Goal: Task Accomplishment & Management: Use online tool/utility

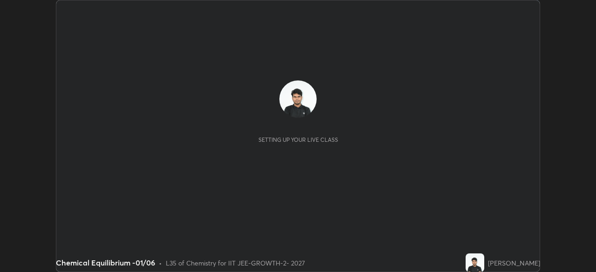
scroll to position [272, 595]
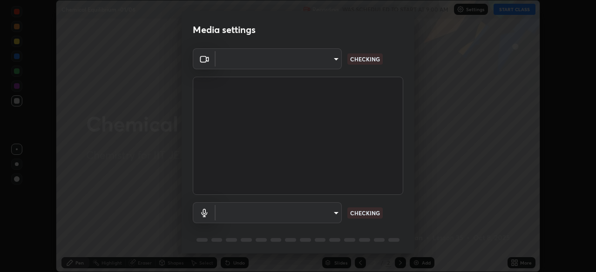
type input "17d2c207585f71db404e89a995004647405990faac99dbf05689083c50e95166"
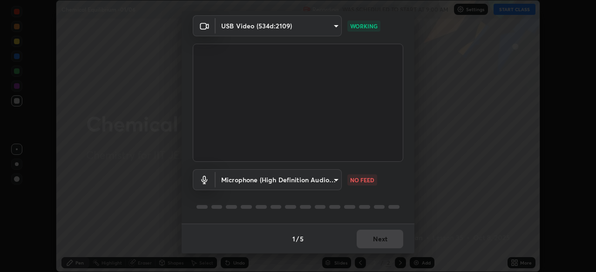
click at [321, 190] on body "Erase all Chemical Equilibrium -01/06 Recording WAS SCHEDULED TO START AT 9:00 …" at bounding box center [298, 136] width 596 height 272
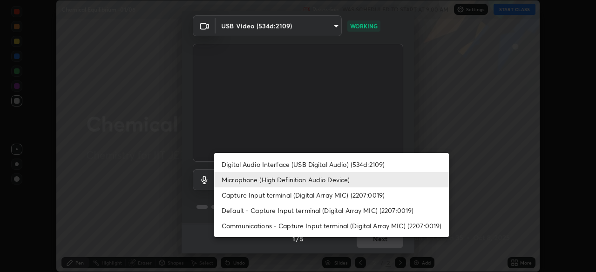
click at [298, 166] on li "Digital Audio Interface (USB Digital Audio) (534d:2109)" at bounding box center [331, 164] width 235 height 15
type input "6e93963290be9e002d36fcff9af5c9dc0fcdf2d6009eea6ab14cdaedc368ef8d"
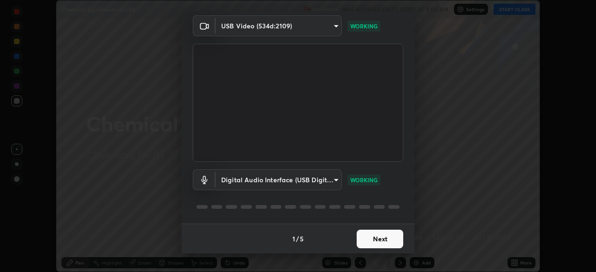
click at [380, 238] on button "Next" at bounding box center [379, 239] width 47 height 19
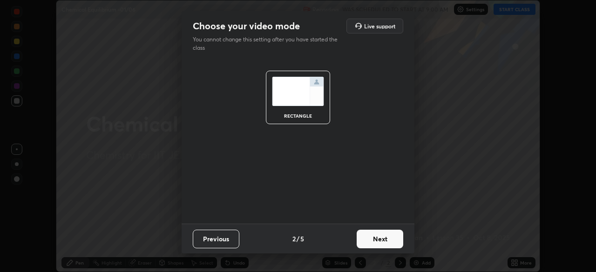
scroll to position [0, 0]
click at [384, 241] on button "Next" at bounding box center [379, 239] width 47 height 19
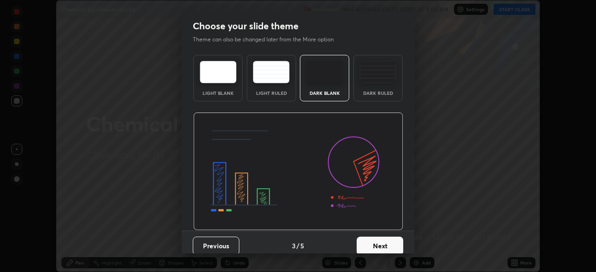
click at [386, 243] on button "Next" at bounding box center [379, 246] width 47 height 19
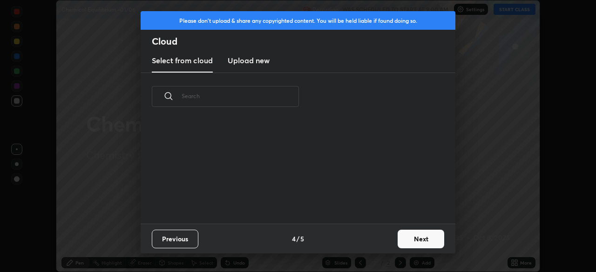
click at [392, 244] on div "Previous 4 / 5 Next" at bounding box center [298, 239] width 315 height 30
click at [407, 239] on button "Next" at bounding box center [420, 239] width 47 height 19
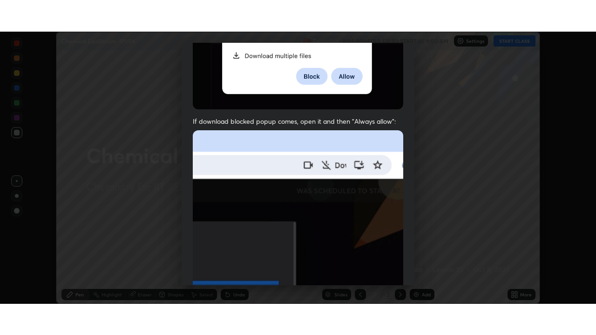
scroll to position [223, 0]
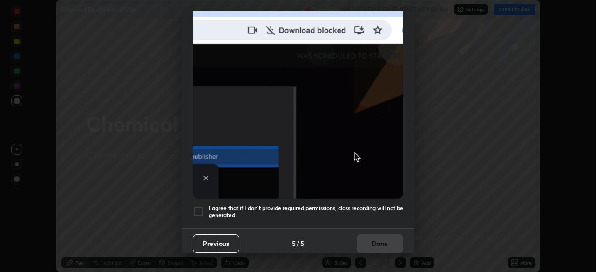
click at [201, 209] on div at bounding box center [198, 211] width 11 height 11
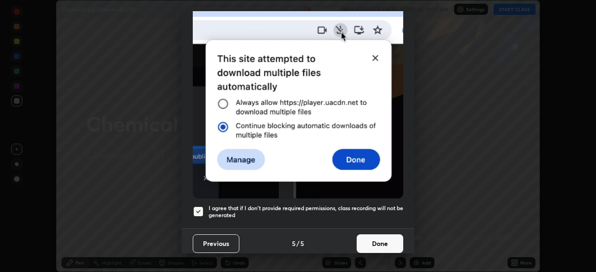
click at [382, 240] on button "Done" at bounding box center [379, 244] width 47 height 19
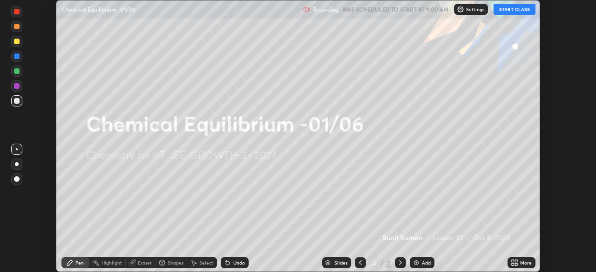
click at [512, 264] on icon at bounding box center [512, 264] width 2 height 2
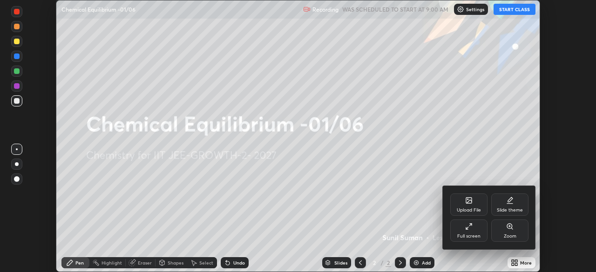
click at [471, 238] on div "Full screen" at bounding box center [468, 236] width 23 height 5
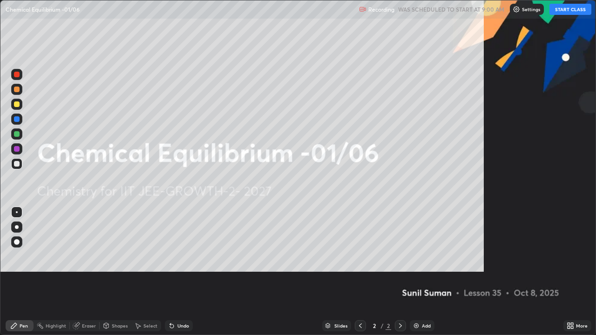
scroll to position [335, 596]
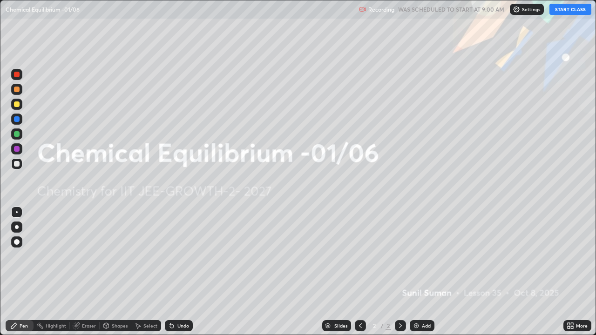
click at [522, 11] on p "Settings" at bounding box center [531, 9] width 18 height 5
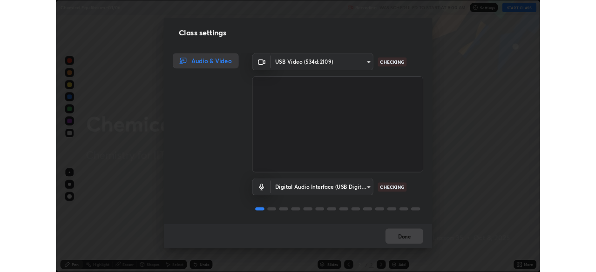
scroll to position [1, 0]
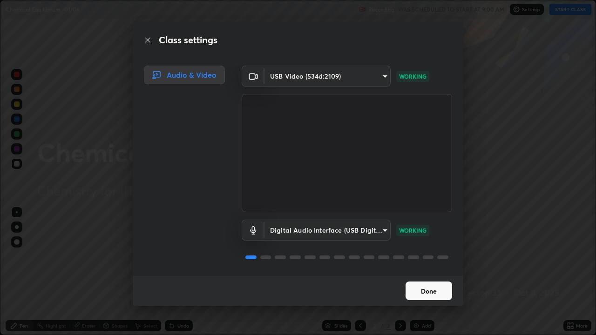
click at [428, 272] on button "Done" at bounding box center [428, 291] width 47 height 19
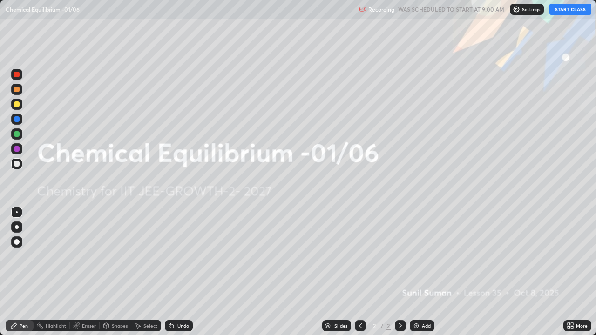
click at [565, 10] on button "START CLASS" at bounding box center [570, 9] width 42 height 11
click at [416, 272] on img at bounding box center [415, 325] width 7 height 7
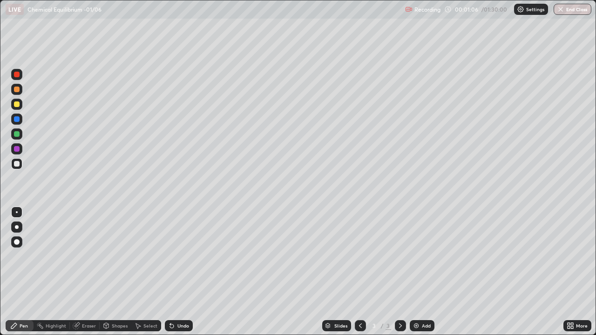
click at [18, 105] on div at bounding box center [17, 104] width 6 height 6
click at [19, 165] on div at bounding box center [17, 164] width 6 height 6
click at [18, 133] on div at bounding box center [17, 134] width 6 height 6
click at [17, 165] on div at bounding box center [17, 164] width 6 height 6
click at [21, 88] on div at bounding box center [16, 89] width 11 height 11
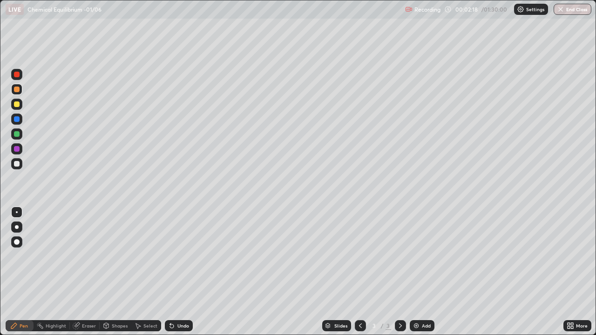
click at [16, 77] on div at bounding box center [17, 75] width 6 height 6
click at [571, 272] on icon at bounding box center [571, 327] width 2 height 2
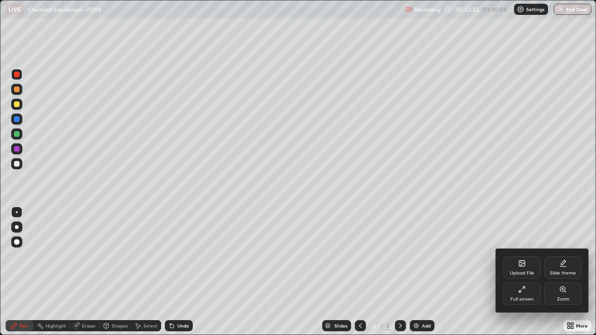
click at [524, 272] on div "Full screen" at bounding box center [521, 299] width 23 height 5
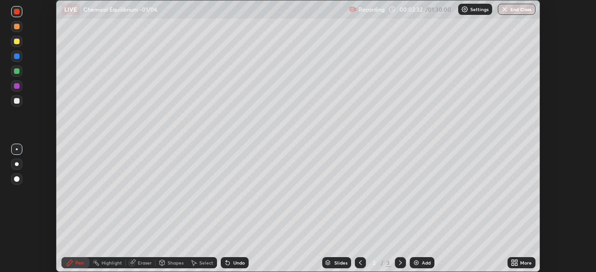
scroll to position [46259, 45935]
click at [584, 201] on div "Setting up your live class" at bounding box center [298, 136] width 596 height 272
click at [516, 264] on icon at bounding box center [516, 264] width 2 height 2
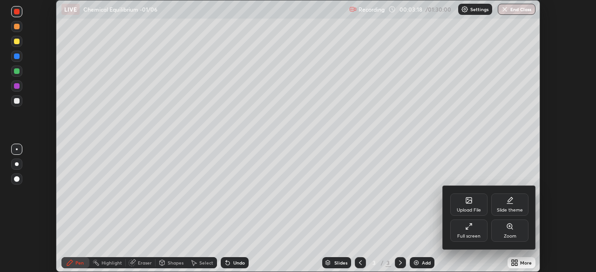
click at [468, 209] on div "Upload File" at bounding box center [468, 210] width 24 height 5
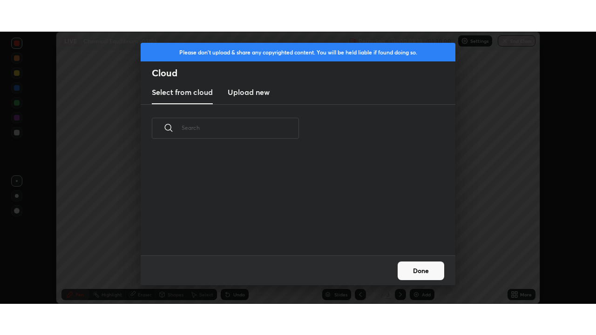
scroll to position [103, 299]
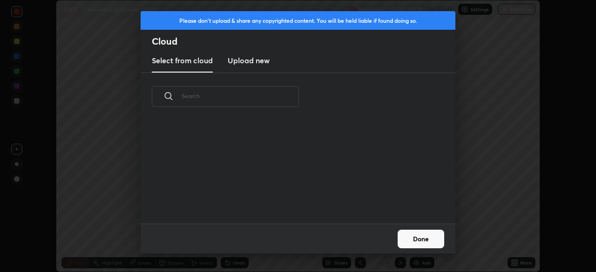
click at [258, 61] on h3 "Upload new" at bounding box center [249, 60] width 42 height 11
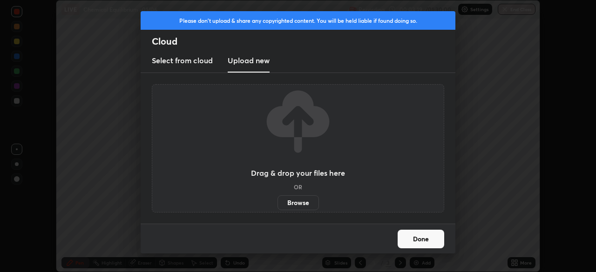
click at [295, 203] on label "Browse" at bounding box center [297, 202] width 41 height 15
click at [277, 203] on input "Browse" at bounding box center [277, 202] width 0 height 15
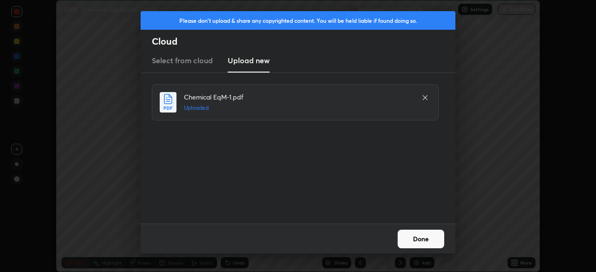
click at [419, 241] on button "Done" at bounding box center [420, 239] width 47 height 19
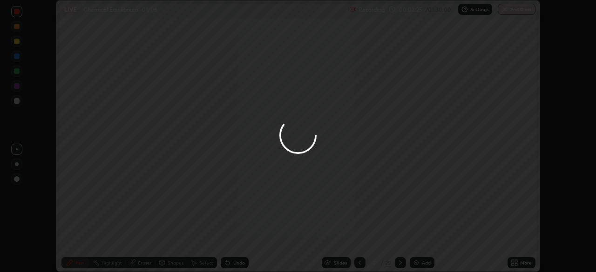
click at [516, 265] on icon at bounding box center [516, 264] width 2 height 2
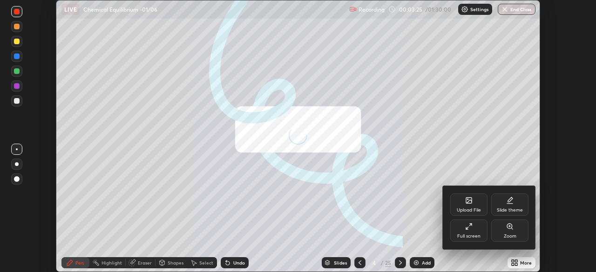
click at [469, 238] on div "Full screen" at bounding box center [468, 236] width 23 height 5
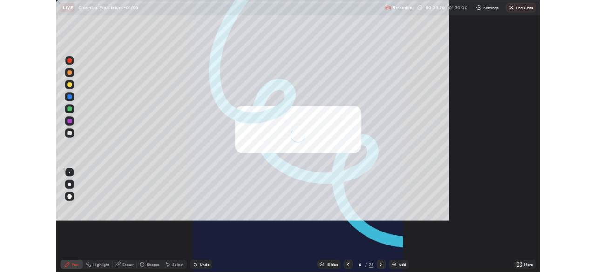
scroll to position [335, 596]
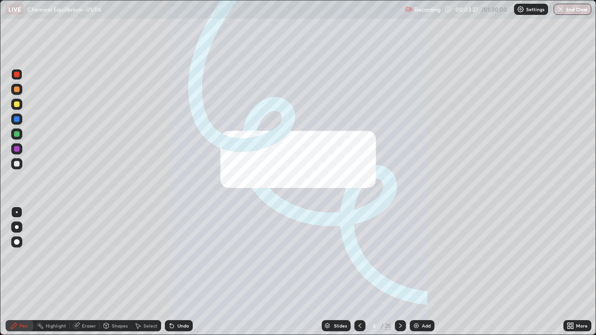
click at [359, 272] on icon at bounding box center [359, 325] width 7 height 7
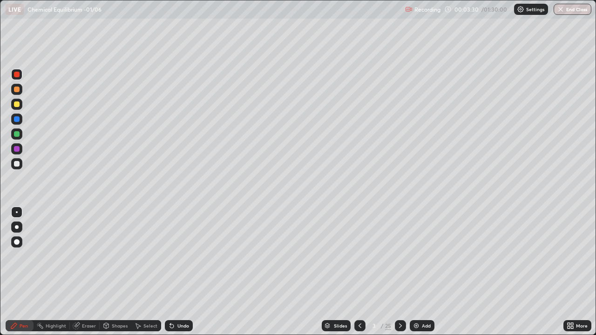
click at [414, 272] on img at bounding box center [415, 325] width 7 height 7
click at [359, 272] on icon at bounding box center [359, 325] width 7 height 7
click at [401, 272] on icon at bounding box center [399, 325] width 7 height 7
click at [14, 163] on div at bounding box center [17, 164] width 6 height 6
click at [79, 272] on icon at bounding box center [76, 325] width 7 height 7
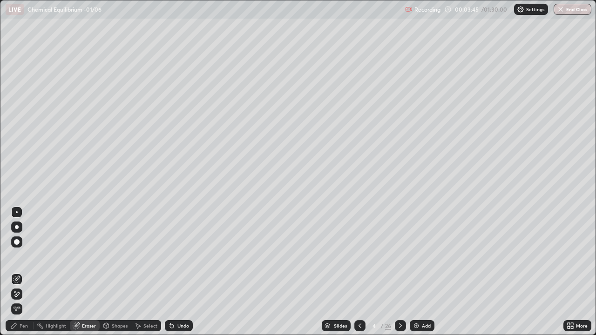
click at [21, 272] on div "Pen" at bounding box center [24, 325] width 8 height 5
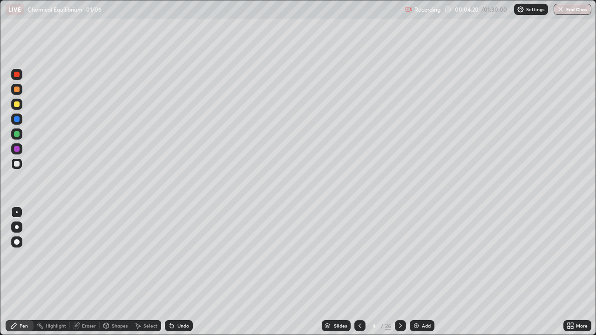
click at [15, 90] on div at bounding box center [17, 90] width 6 height 6
click at [15, 163] on div at bounding box center [17, 164] width 6 height 6
click at [18, 94] on div at bounding box center [16, 89] width 11 height 11
click at [17, 163] on div at bounding box center [17, 164] width 6 height 6
click at [14, 164] on div at bounding box center [17, 164] width 6 height 6
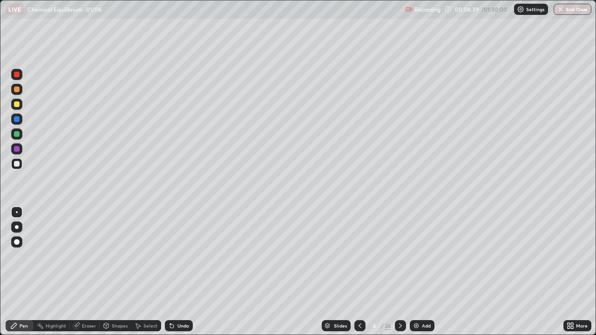
click at [274, 272] on div "Slides 4 / 26 Add" at bounding box center [378, 325] width 370 height 19
click at [14, 102] on div at bounding box center [17, 104] width 6 height 6
click at [415, 272] on img at bounding box center [415, 325] width 7 height 7
click at [360, 272] on icon at bounding box center [360, 325] width 3 height 5
click at [397, 272] on div at bounding box center [400, 325] width 11 height 11
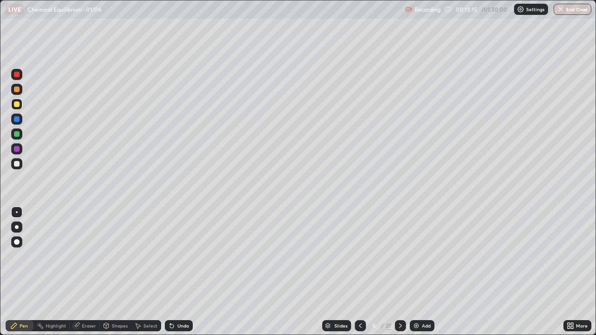
click at [411, 272] on div "Add" at bounding box center [421, 325] width 25 height 11
click at [15, 163] on div at bounding box center [17, 164] width 6 height 6
click at [17, 105] on div at bounding box center [17, 104] width 6 height 6
click at [165, 272] on div "Undo" at bounding box center [179, 325] width 28 height 11
click at [359, 272] on icon at bounding box center [359, 325] width 7 height 7
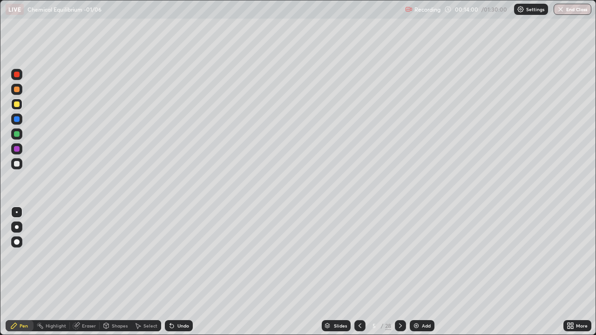
click at [359, 272] on icon at bounding box center [359, 325] width 7 height 7
click at [15, 163] on div at bounding box center [17, 164] width 6 height 6
click at [398, 272] on div at bounding box center [400, 325] width 11 height 11
click at [398, 272] on icon at bounding box center [399, 325] width 7 height 7
click at [17, 105] on div at bounding box center [17, 104] width 6 height 6
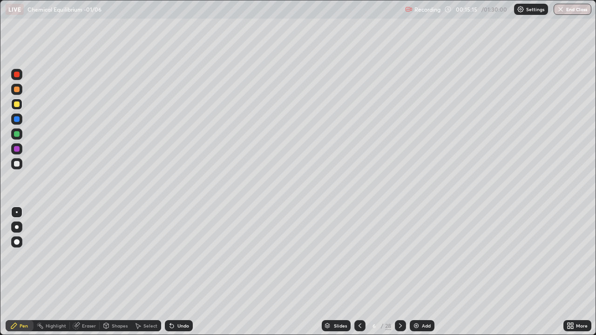
click at [13, 168] on div at bounding box center [16, 163] width 11 height 11
click at [419, 272] on div "Add" at bounding box center [421, 325] width 25 height 11
click at [359, 272] on div at bounding box center [359, 325] width 11 height 19
click at [14, 163] on div at bounding box center [17, 164] width 6 height 6
click at [414, 272] on img at bounding box center [415, 325] width 7 height 7
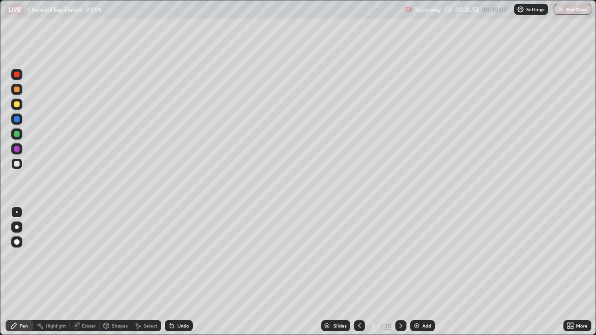
click at [16, 166] on div at bounding box center [17, 164] width 6 height 6
click at [16, 90] on div at bounding box center [17, 90] width 6 height 6
click at [14, 103] on div at bounding box center [17, 104] width 6 height 6
click at [15, 134] on div at bounding box center [17, 134] width 6 height 6
click at [14, 166] on div at bounding box center [17, 164] width 6 height 6
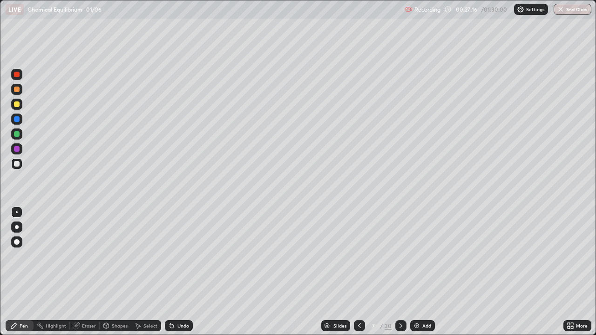
click at [413, 272] on img at bounding box center [416, 325] width 7 height 7
click at [16, 165] on div at bounding box center [17, 164] width 6 height 6
click at [15, 161] on div at bounding box center [17, 164] width 6 height 6
click at [169, 272] on div "Undo" at bounding box center [179, 325] width 28 height 11
click at [170, 272] on icon at bounding box center [172, 326] width 4 height 4
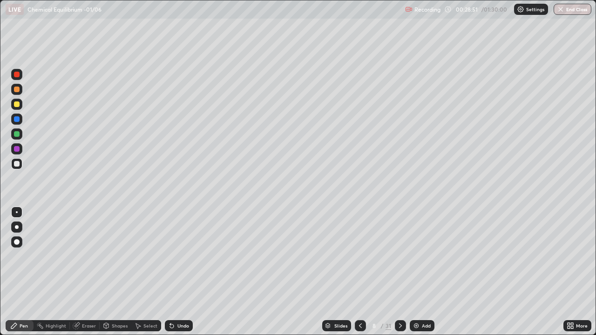
click at [171, 272] on icon at bounding box center [172, 326] width 4 height 4
click at [170, 272] on icon at bounding box center [172, 326] width 4 height 4
click at [168, 272] on icon at bounding box center [171, 325] width 7 height 7
click at [14, 105] on div at bounding box center [17, 104] width 6 height 6
click at [15, 91] on div at bounding box center [17, 90] width 6 height 6
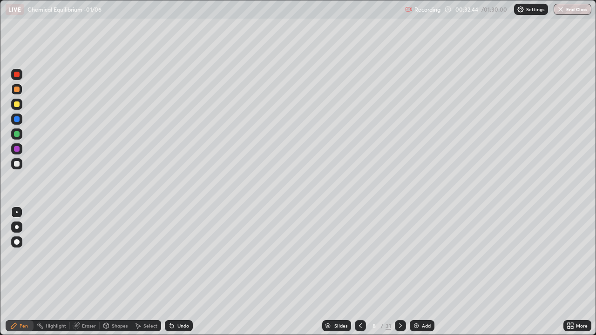
click at [16, 104] on div at bounding box center [17, 104] width 6 height 6
click at [410, 272] on div "Add" at bounding box center [421, 325] width 25 height 11
click at [17, 165] on div at bounding box center [17, 164] width 6 height 6
click at [15, 164] on div at bounding box center [17, 164] width 6 height 6
click at [15, 105] on div at bounding box center [17, 104] width 6 height 6
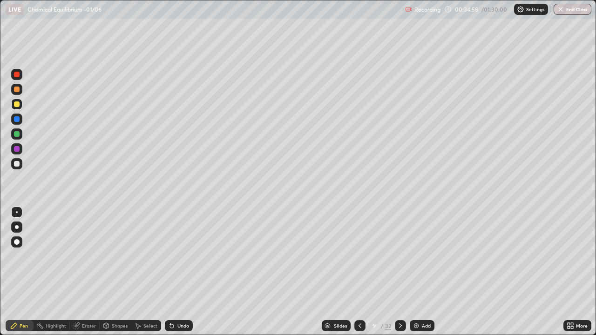
click at [16, 136] on div at bounding box center [17, 134] width 6 height 6
click at [16, 119] on div at bounding box center [17, 119] width 6 height 6
click at [14, 163] on div at bounding box center [17, 164] width 6 height 6
click at [170, 272] on icon at bounding box center [172, 326] width 4 height 4
click at [170, 272] on icon at bounding box center [170, 323] width 1 height 1
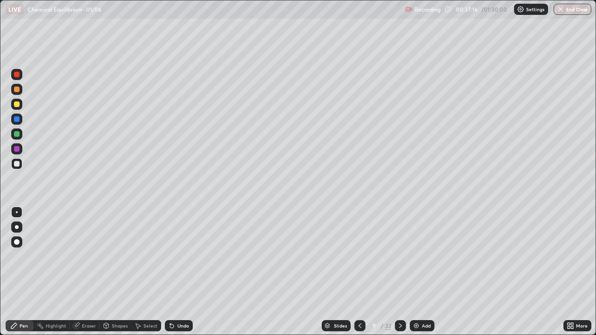
click at [21, 165] on div at bounding box center [16, 163] width 11 height 11
click at [413, 272] on img at bounding box center [415, 325] width 7 height 7
click at [16, 106] on div at bounding box center [17, 104] width 6 height 6
click at [17, 134] on div at bounding box center [17, 134] width 6 height 6
click at [17, 91] on div at bounding box center [17, 90] width 6 height 6
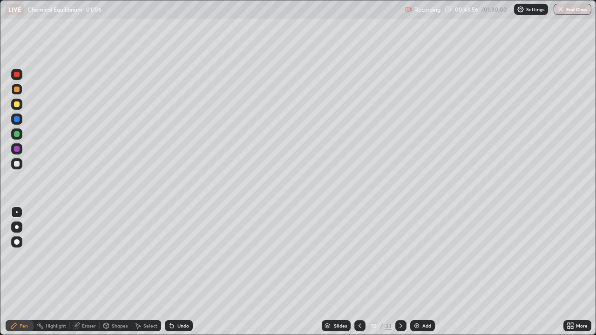
click at [18, 135] on div at bounding box center [17, 134] width 6 height 6
click at [15, 104] on div at bounding box center [17, 104] width 6 height 6
click at [17, 165] on div at bounding box center [17, 164] width 6 height 6
click at [17, 90] on div at bounding box center [17, 90] width 6 height 6
click at [17, 164] on div at bounding box center [17, 164] width 6 height 6
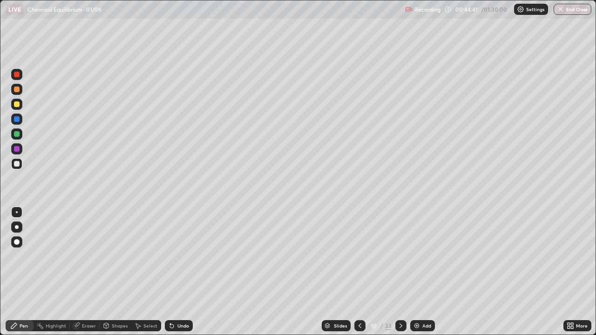
click at [17, 90] on div at bounding box center [17, 90] width 6 height 6
click at [21, 164] on div at bounding box center [16, 163] width 11 height 11
click at [20, 94] on div at bounding box center [16, 89] width 11 height 11
click at [16, 135] on div at bounding box center [17, 134] width 6 height 6
click at [16, 89] on div at bounding box center [17, 90] width 6 height 6
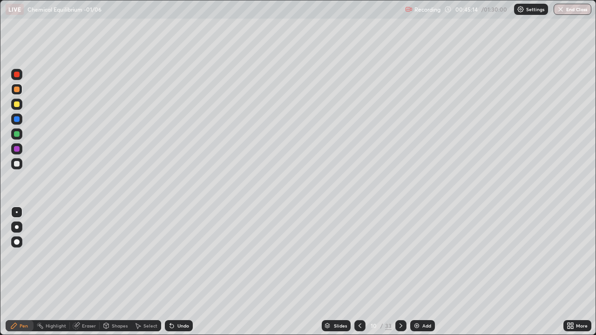
click at [20, 167] on div at bounding box center [16, 163] width 11 height 11
click at [17, 134] on div at bounding box center [17, 134] width 6 height 6
click at [173, 272] on icon at bounding box center [171, 325] width 7 height 7
click at [82, 272] on div "Eraser" at bounding box center [89, 325] width 14 height 5
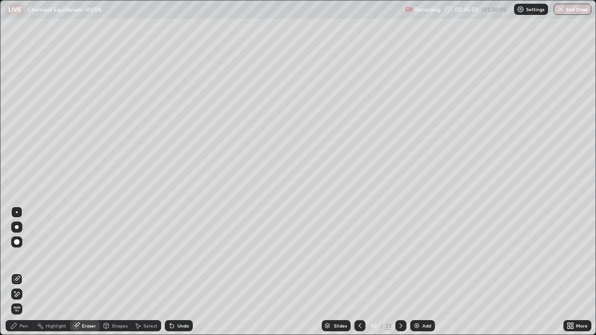
click at [28, 272] on div "Pen" at bounding box center [20, 325] width 28 height 11
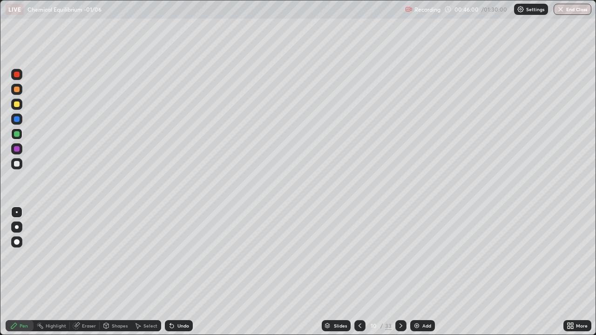
click at [16, 78] on div at bounding box center [16, 74] width 11 height 11
click at [17, 134] on div at bounding box center [17, 134] width 6 height 6
click at [19, 163] on div at bounding box center [17, 164] width 6 height 6
click at [20, 149] on div at bounding box center [16, 148] width 11 height 11
click at [17, 108] on div at bounding box center [16, 104] width 11 height 11
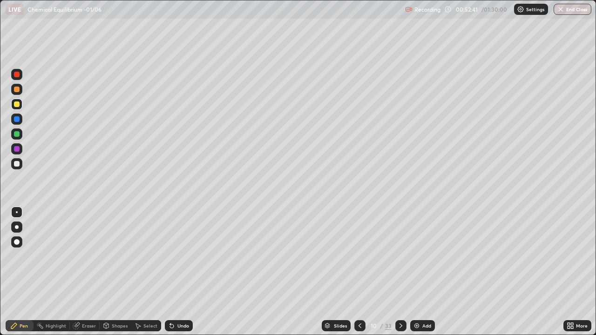
click at [414, 272] on img at bounding box center [416, 325] width 7 height 7
click at [15, 165] on div at bounding box center [17, 164] width 6 height 6
click at [16, 88] on div at bounding box center [17, 90] width 6 height 6
click at [14, 134] on div at bounding box center [17, 134] width 6 height 6
click at [13, 89] on div at bounding box center [16, 89] width 11 height 11
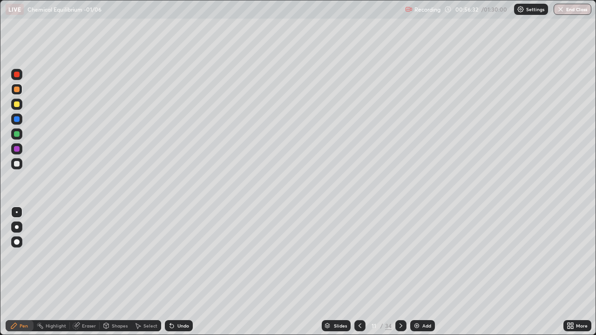
click at [19, 91] on div at bounding box center [17, 90] width 6 height 6
click at [17, 135] on div at bounding box center [17, 134] width 6 height 6
click at [18, 150] on div at bounding box center [17, 149] width 6 height 6
click at [15, 91] on div at bounding box center [17, 90] width 6 height 6
click at [12, 105] on div at bounding box center [16, 104] width 11 height 11
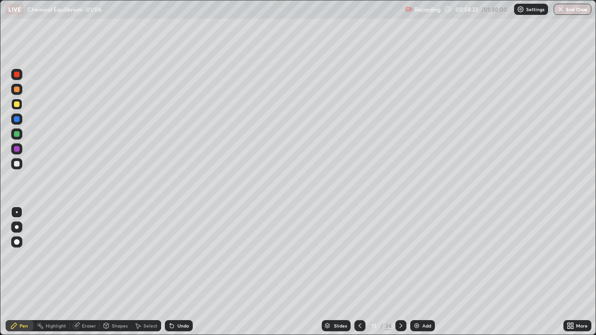
click at [11, 89] on div at bounding box center [16, 89] width 11 height 11
click at [15, 165] on div at bounding box center [17, 164] width 6 height 6
click at [13, 147] on div at bounding box center [16, 148] width 11 height 11
click at [415, 272] on img at bounding box center [416, 325] width 7 height 7
click at [14, 163] on div at bounding box center [17, 164] width 6 height 6
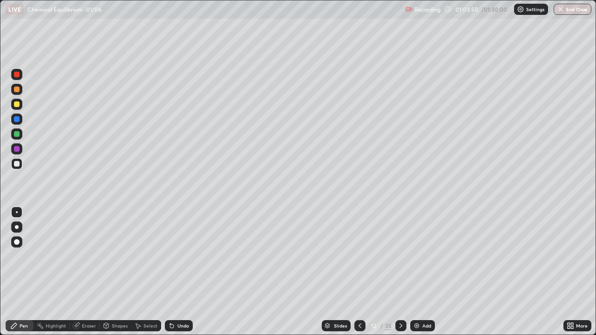
click at [18, 90] on div at bounding box center [17, 90] width 6 height 6
click at [168, 272] on icon at bounding box center [171, 325] width 7 height 7
click at [17, 135] on div at bounding box center [17, 134] width 6 height 6
click at [13, 89] on div at bounding box center [16, 89] width 11 height 11
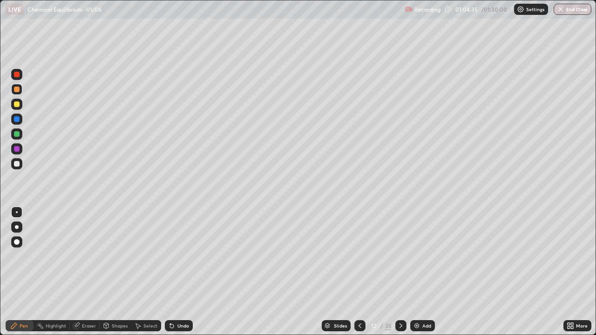
click at [17, 91] on div at bounding box center [17, 90] width 6 height 6
click at [15, 162] on div at bounding box center [17, 164] width 6 height 6
click at [14, 147] on div at bounding box center [17, 149] width 6 height 6
click at [15, 163] on div at bounding box center [17, 164] width 6 height 6
click at [15, 76] on div at bounding box center [17, 75] width 6 height 6
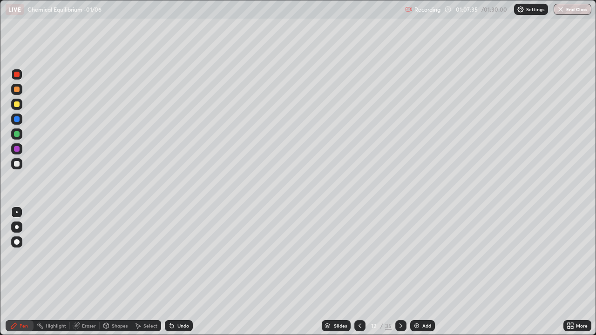
click at [359, 272] on icon at bounding box center [359, 325] width 7 height 7
click at [395, 272] on div at bounding box center [400, 325] width 11 height 11
click at [414, 272] on div "Add" at bounding box center [422, 325] width 25 height 11
click at [17, 163] on div at bounding box center [17, 164] width 6 height 6
click at [13, 90] on div at bounding box center [16, 89] width 11 height 11
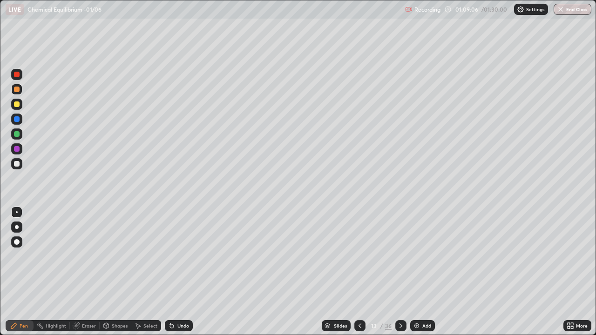
click at [15, 134] on div at bounding box center [17, 134] width 6 height 6
click at [15, 147] on div at bounding box center [17, 149] width 6 height 6
click at [15, 105] on div at bounding box center [17, 104] width 6 height 6
click at [17, 134] on div at bounding box center [17, 134] width 6 height 6
click at [17, 149] on div at bounding box center [17, 149] width 6 height 6
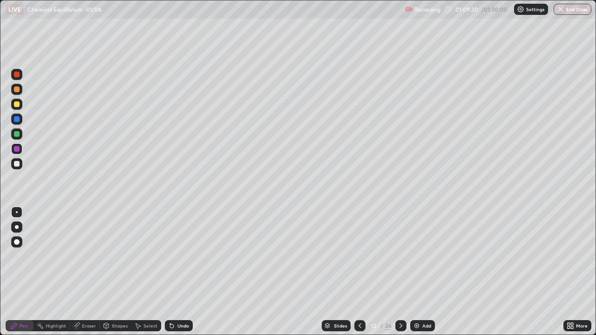
click at [15, 161] on div at bounding box center [17, 164] width 6 height 6
click at [170, 272] on icon at bounding box center [172, 326] width 4 height 4
click at [172, 272] on icon at bounding box center [171, 325] width 7 height 7
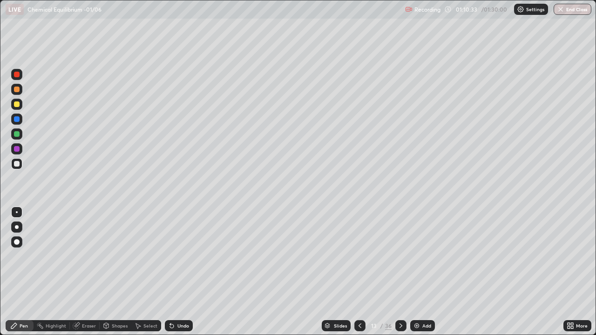
click at [173, 272] on icon at bounding box center [171, 325] width 7 height 7
click at [168, 272] on icon at bounding box center [171, 325] width 7 height 7
click at [16, 104] on div at bounding box center [17, 104] width 6 height 6
click at [414, 272] on img at bounding box center [416, 325] width 7 height 7
click at [14, 165] on div at bounding box center [17, 164] width 6 height 6
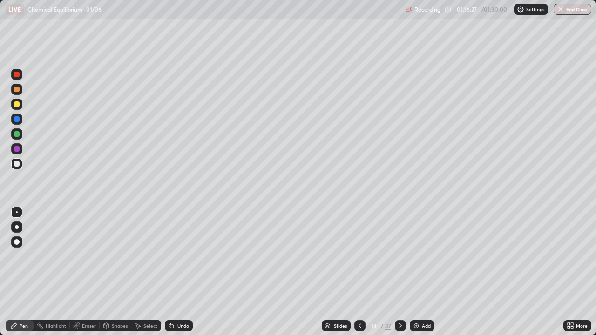
click at [16, 163] on div at bounding box center [17, 164] width 6 height 6
click at [17, 105] on div at bounding box center [17, 104] width 6 height 6
click at [577, 272] on div "More" at bounding box center [582, 325] width 12 height 5
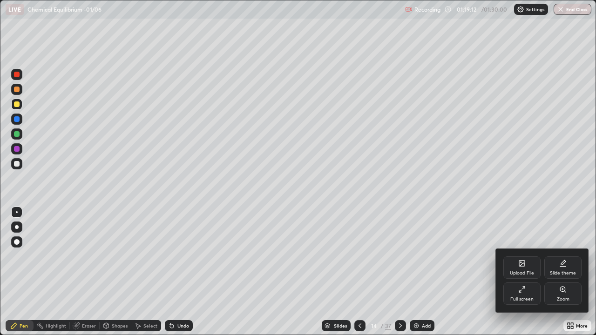
click at [522, 272] on div "Full screen" at bounding box center [521, 293] width 37 height 22
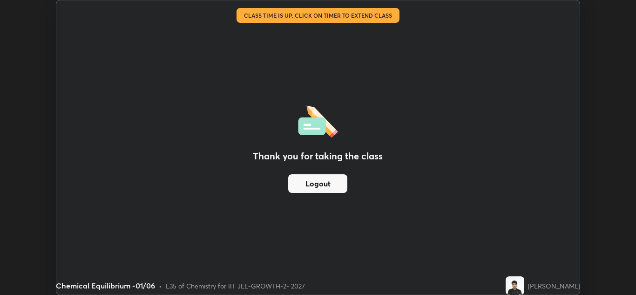
scroll to position [295, 636]
